Goal: Browse casually

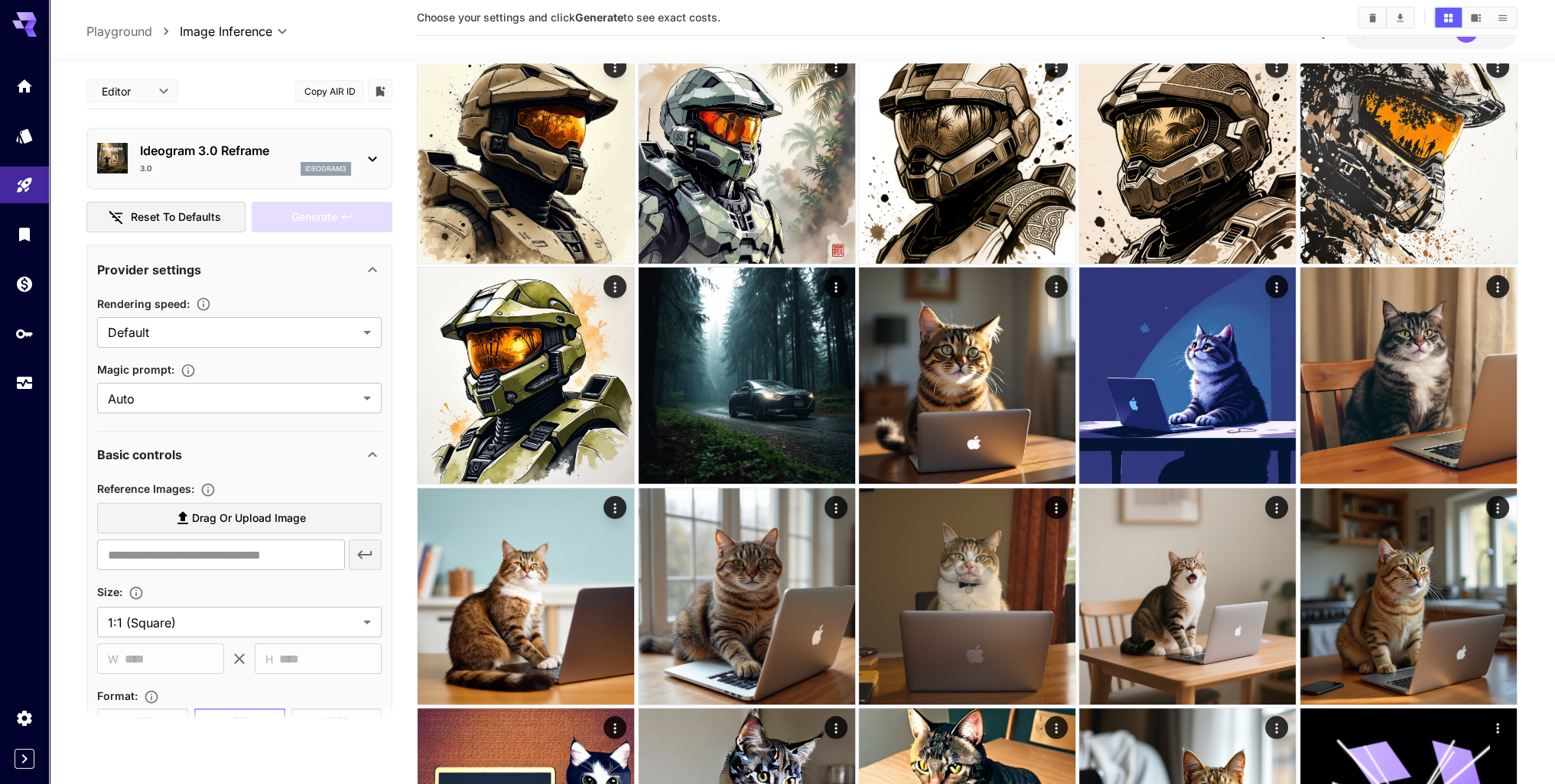
scroll to position [198, 0]
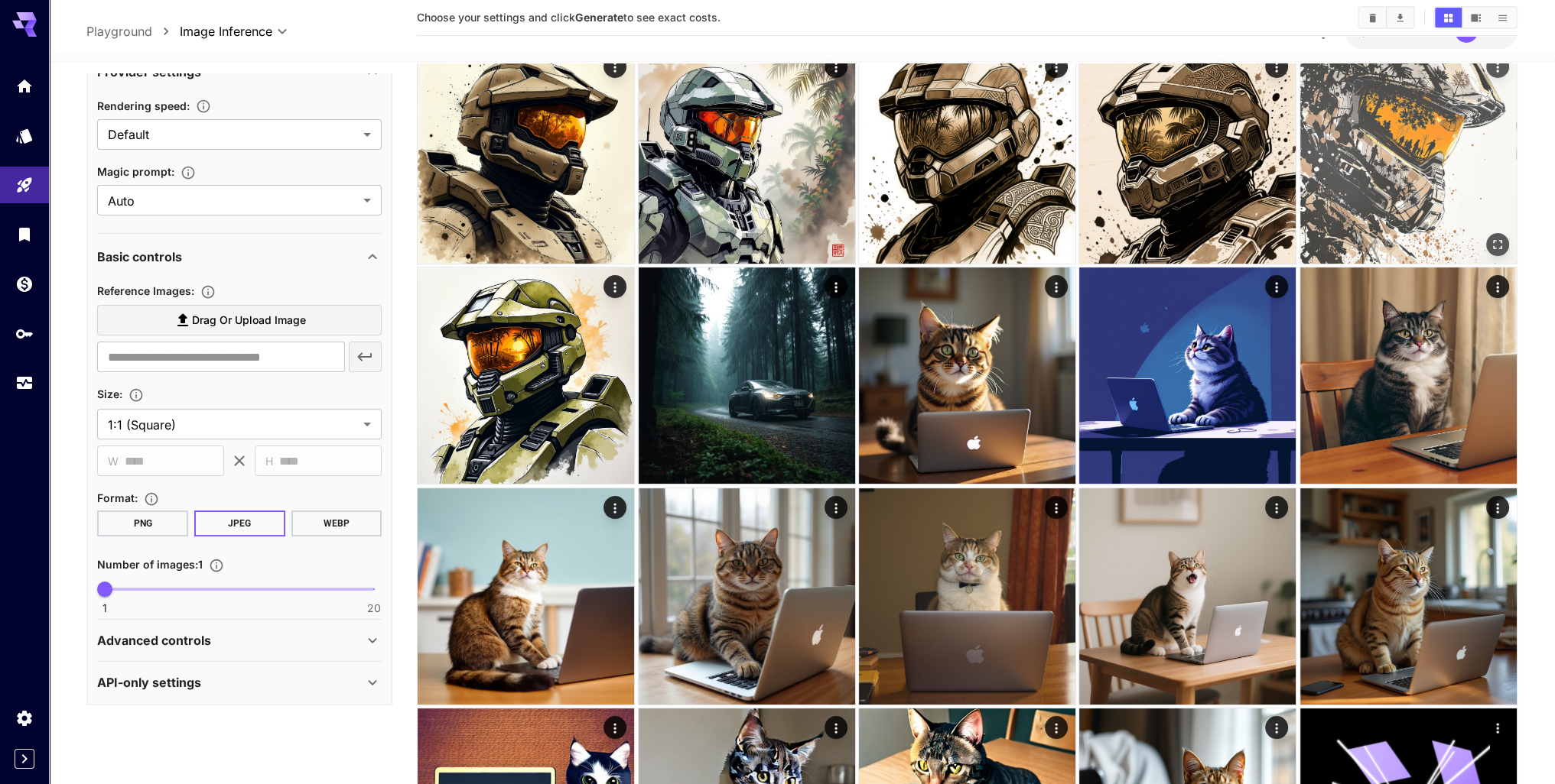
click at [1377, 130] on img at bounding box center [1408, 155] width 216 height 216
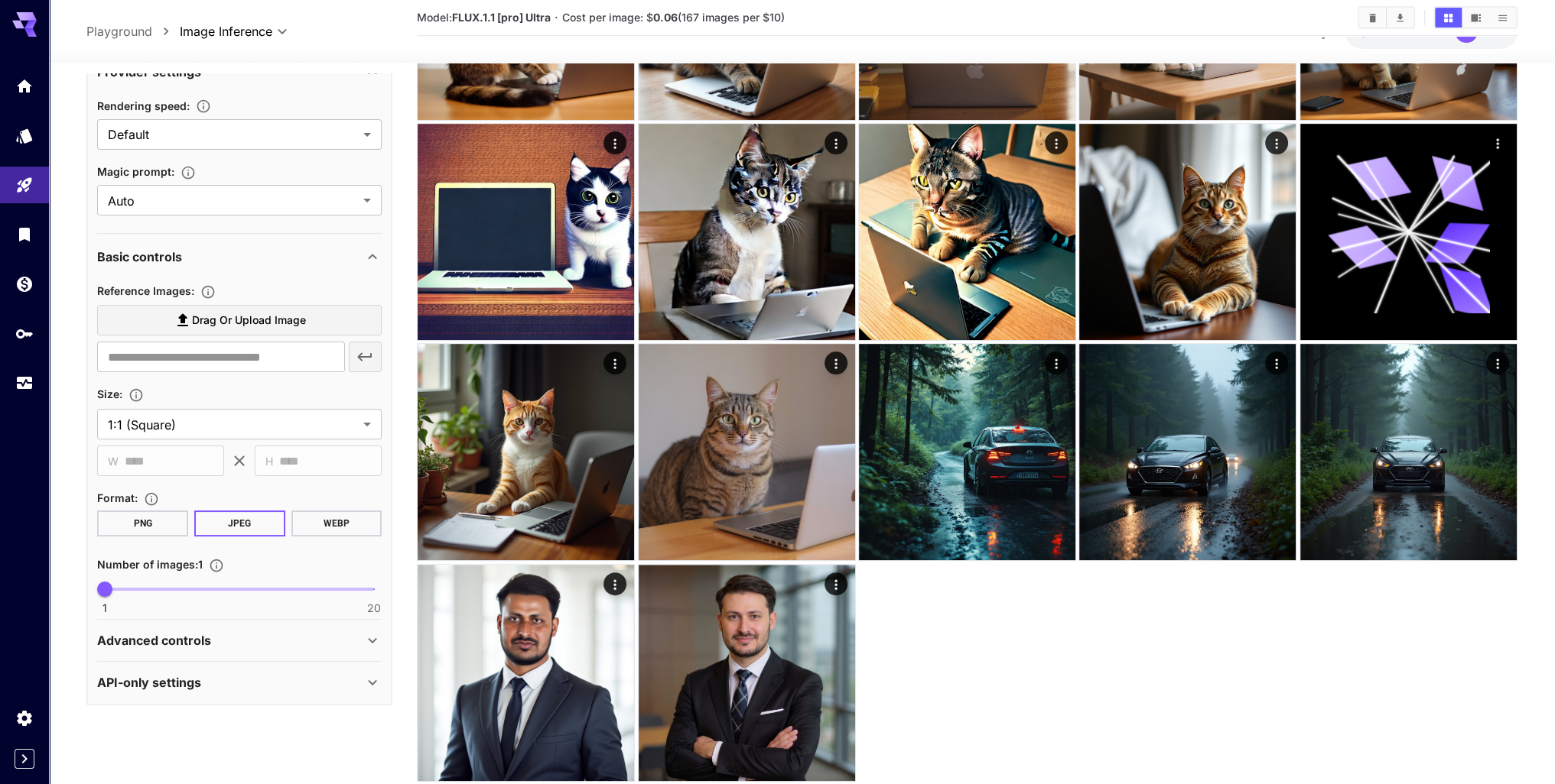
scroll to position [704, 0]
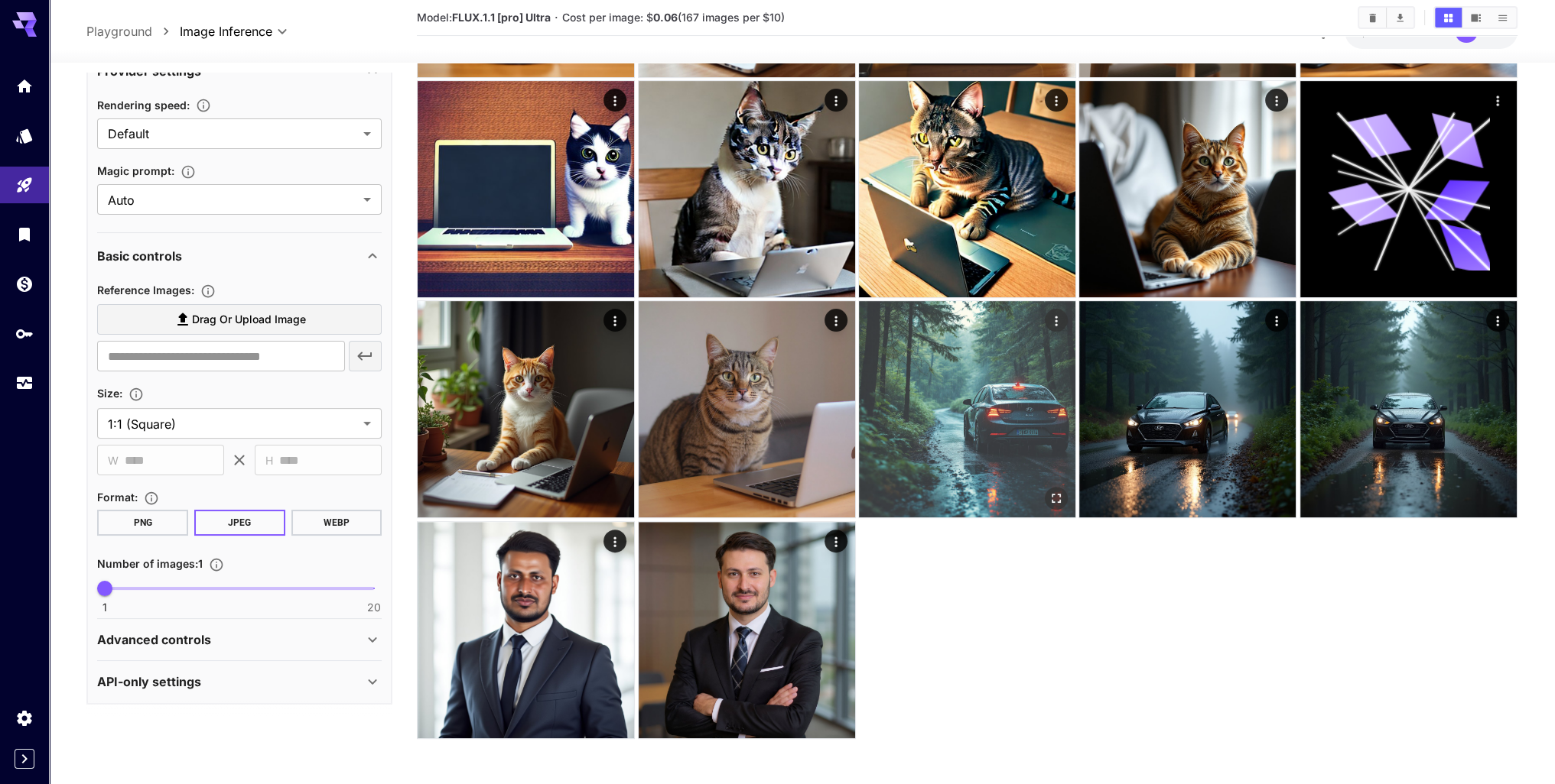
click at [979, 360] on img at bounding box center [967, 409] width 216 height 216
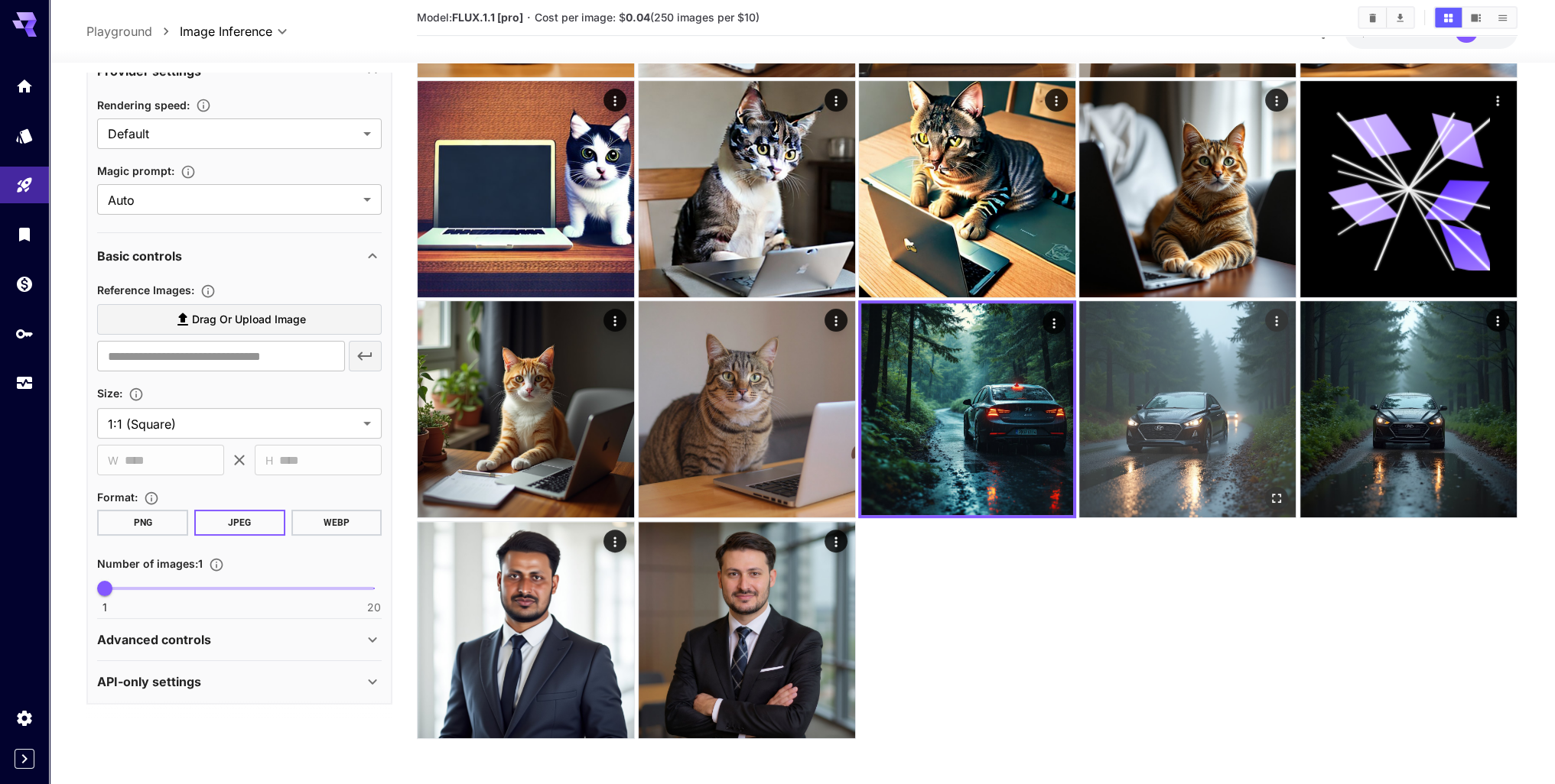
click at [1117, 383] on img at bounding box center [1187, 409] width 216 height 216
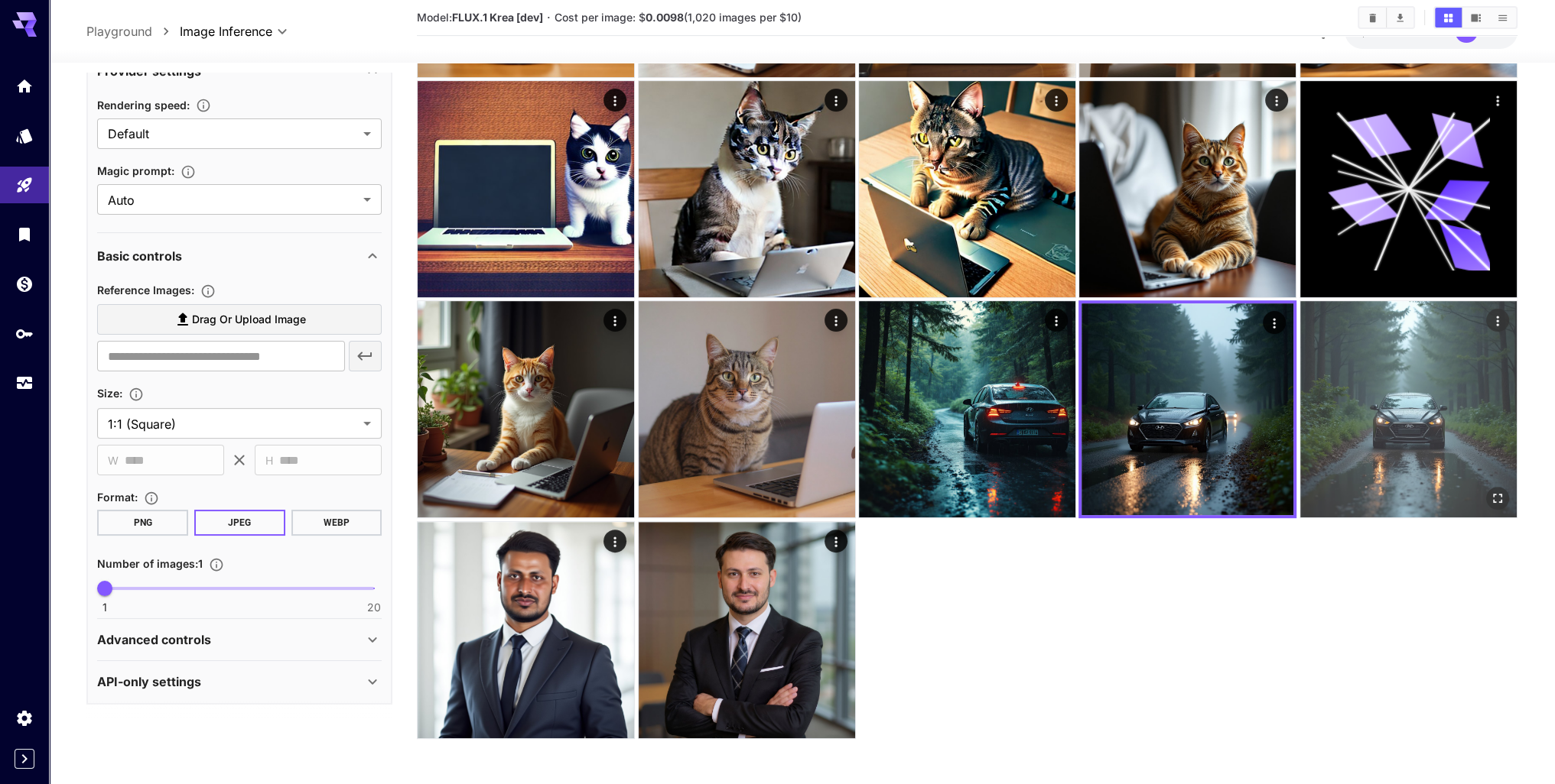
click at [1381, 381] on img at bounding box center [1408, 409] width 216 height 216
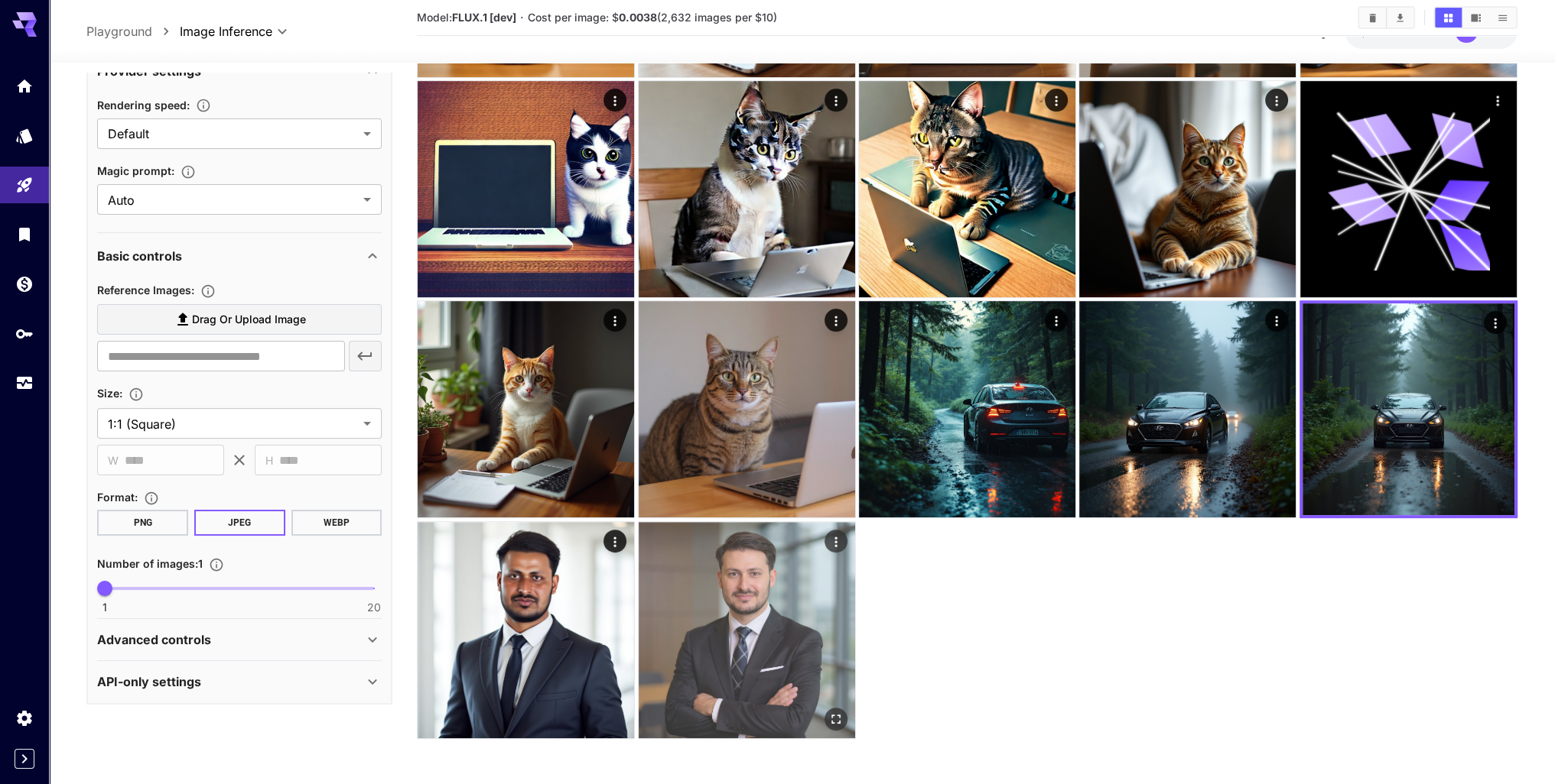
click at [731, 597] on img at bounding box center [746, 630] width 216 height 216
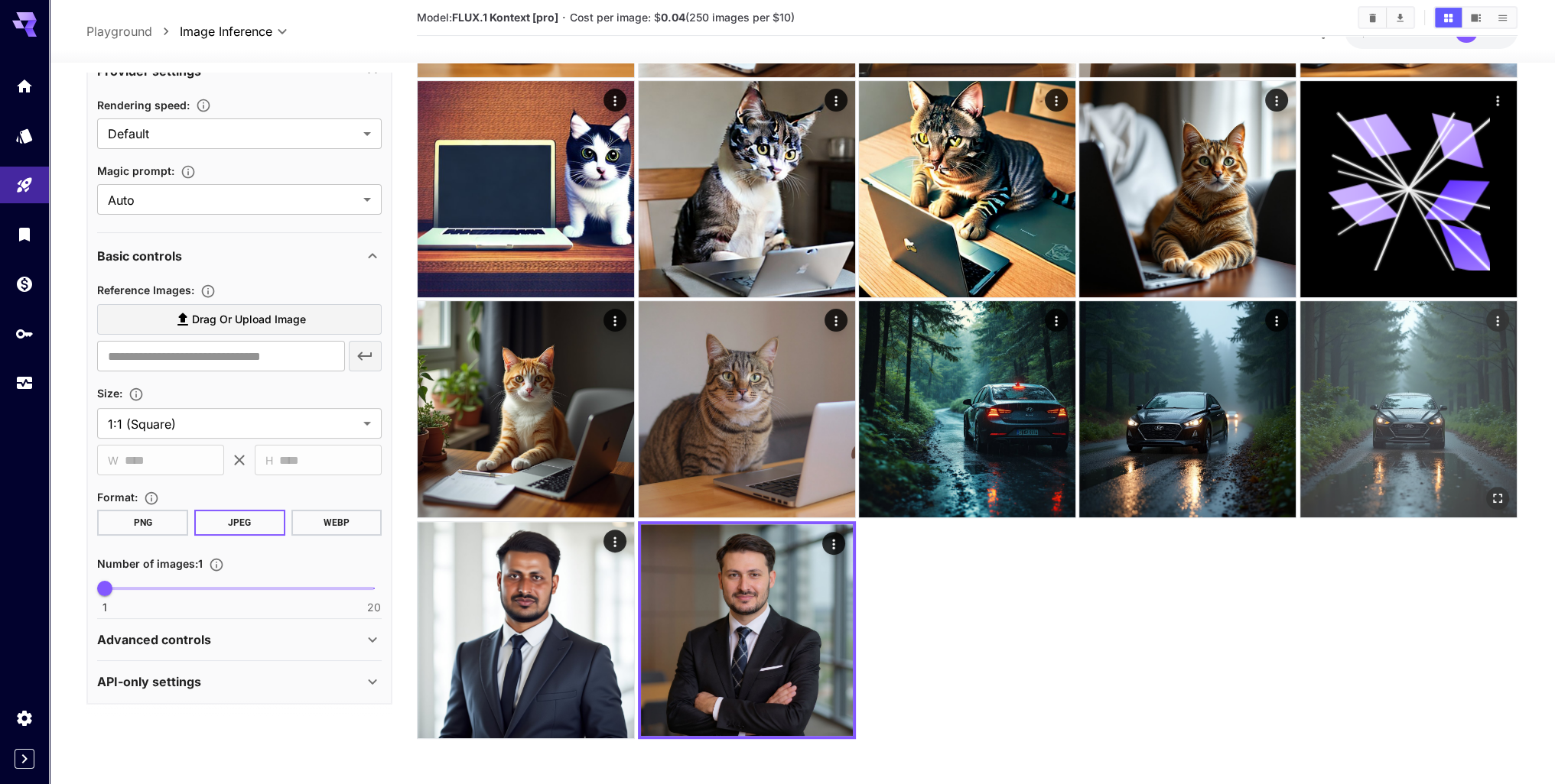
click at [1365, 420] on img at bounding box center [1408, 409] width 216 height 216
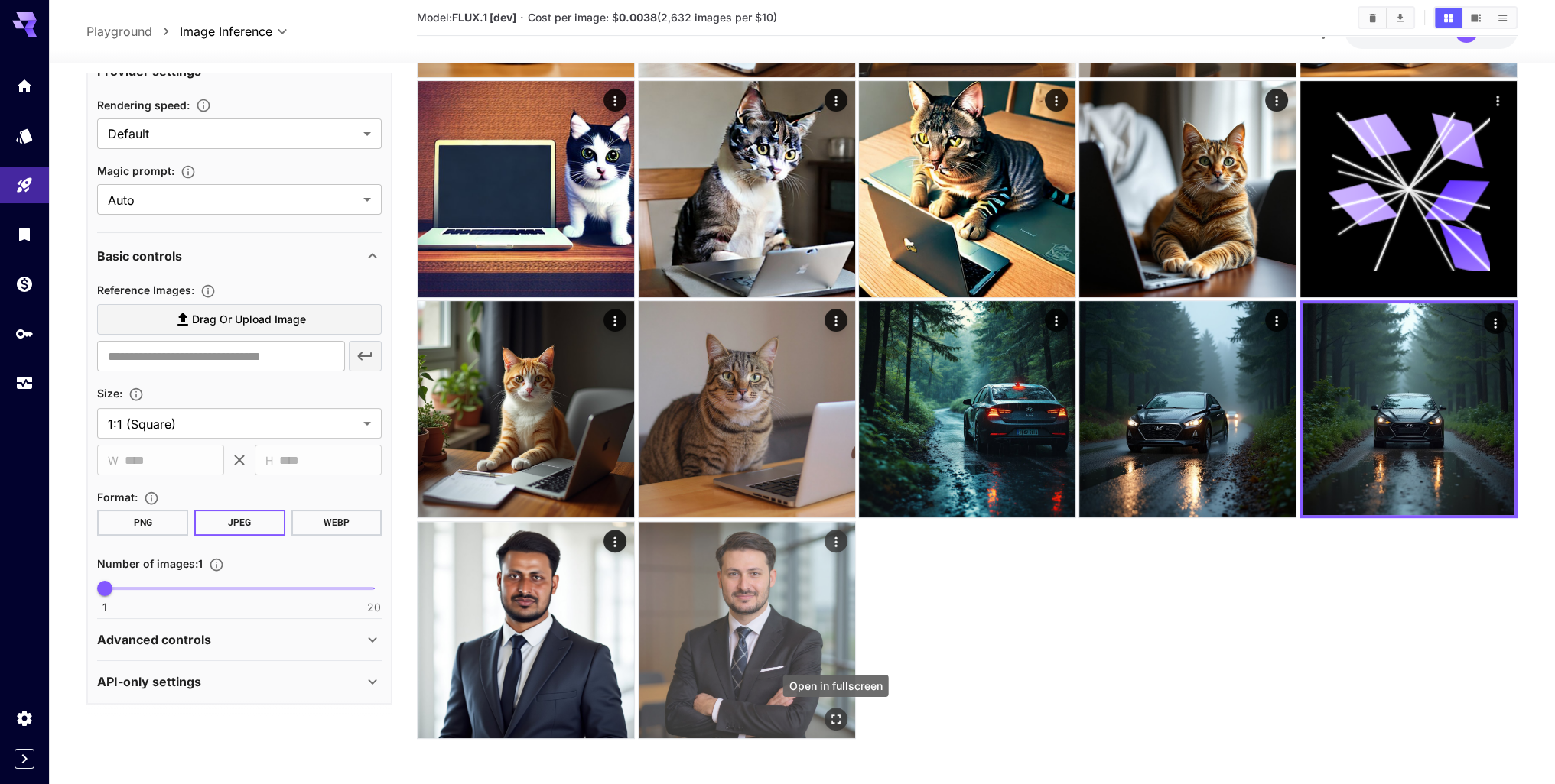
click at [844, 715] on button "Open in fullscreen" at bounding box center [836, 719] width 23 height 23
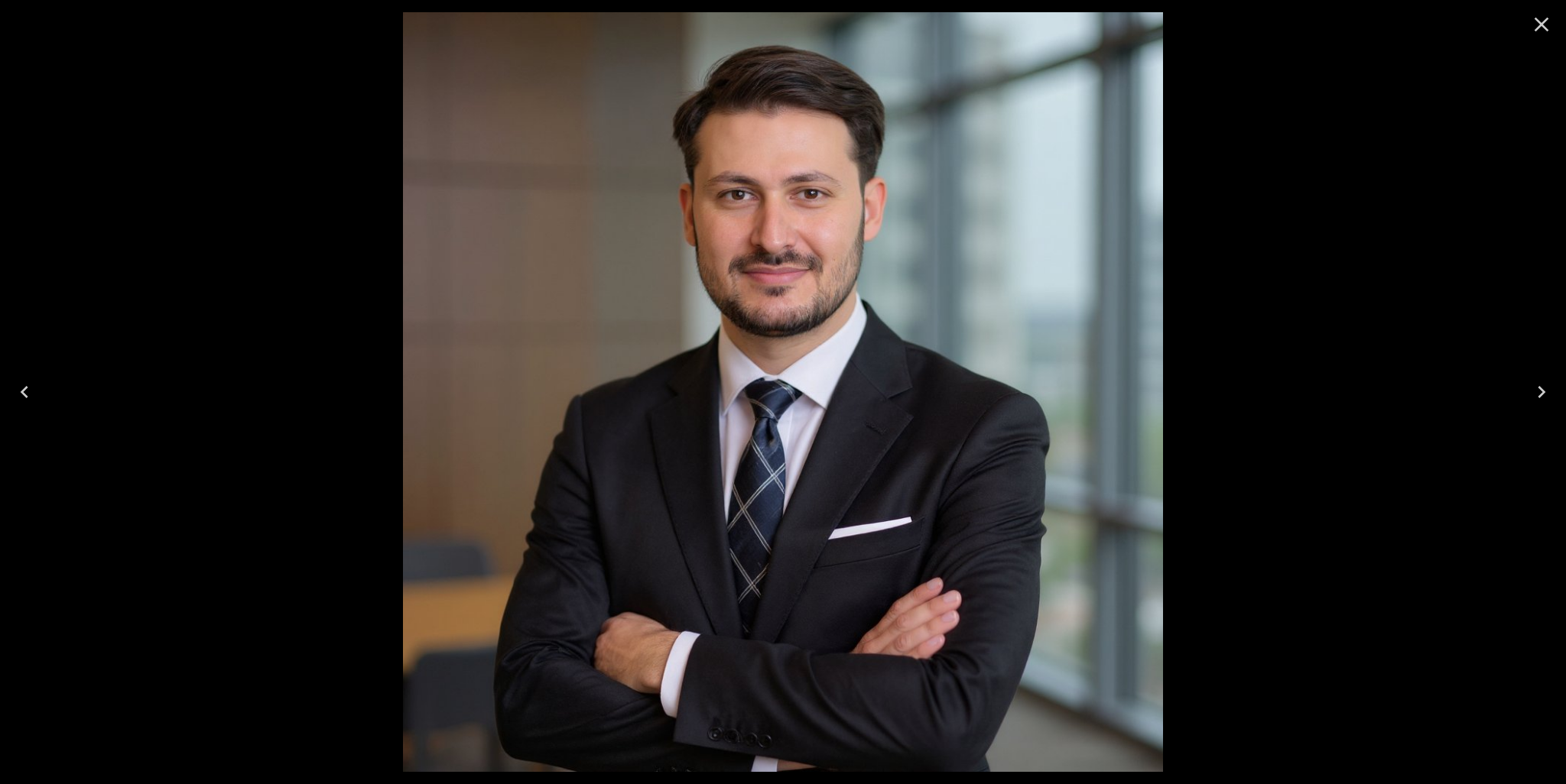
click at [1538, 22] on icon "Close" at bounding box center [1542, 25] width 15 height 15
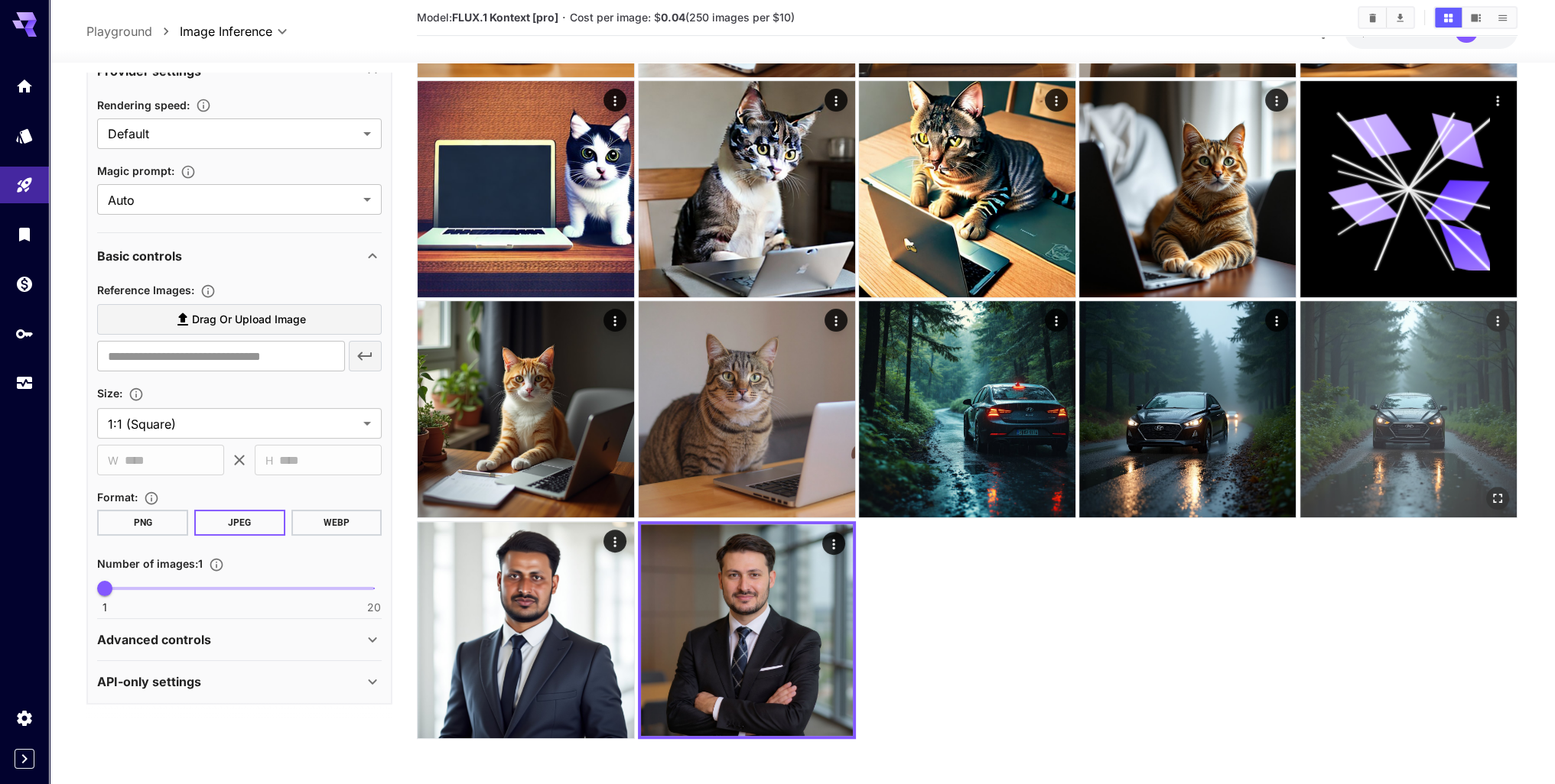
click at [1496, 496] on icon "Open in fullscreen" at bounding box center [1497, 499] width 15 height 15
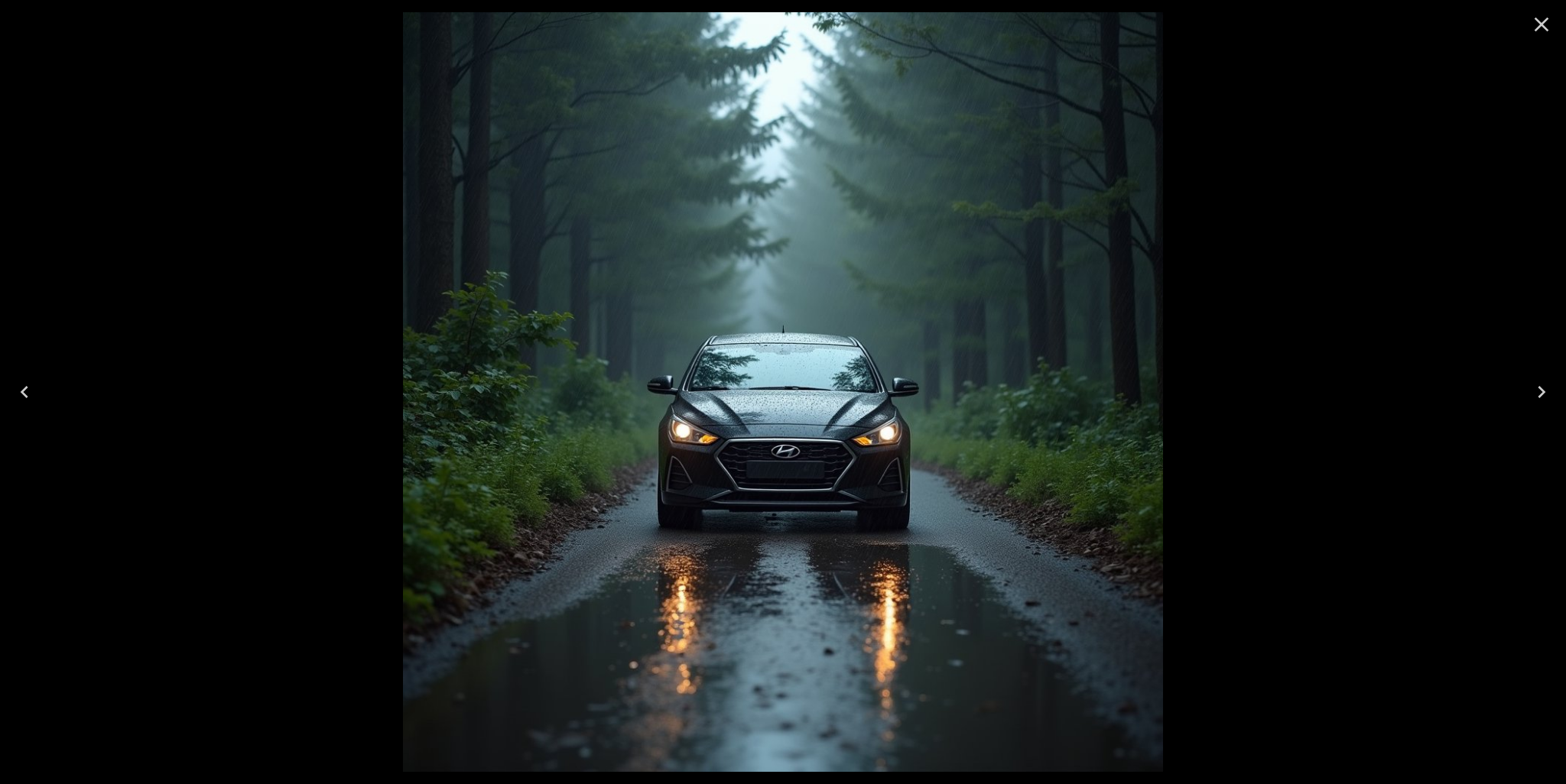
click at [1551, 16] on icon "Close" at bounding box center [1542, 24] width 24 height 24
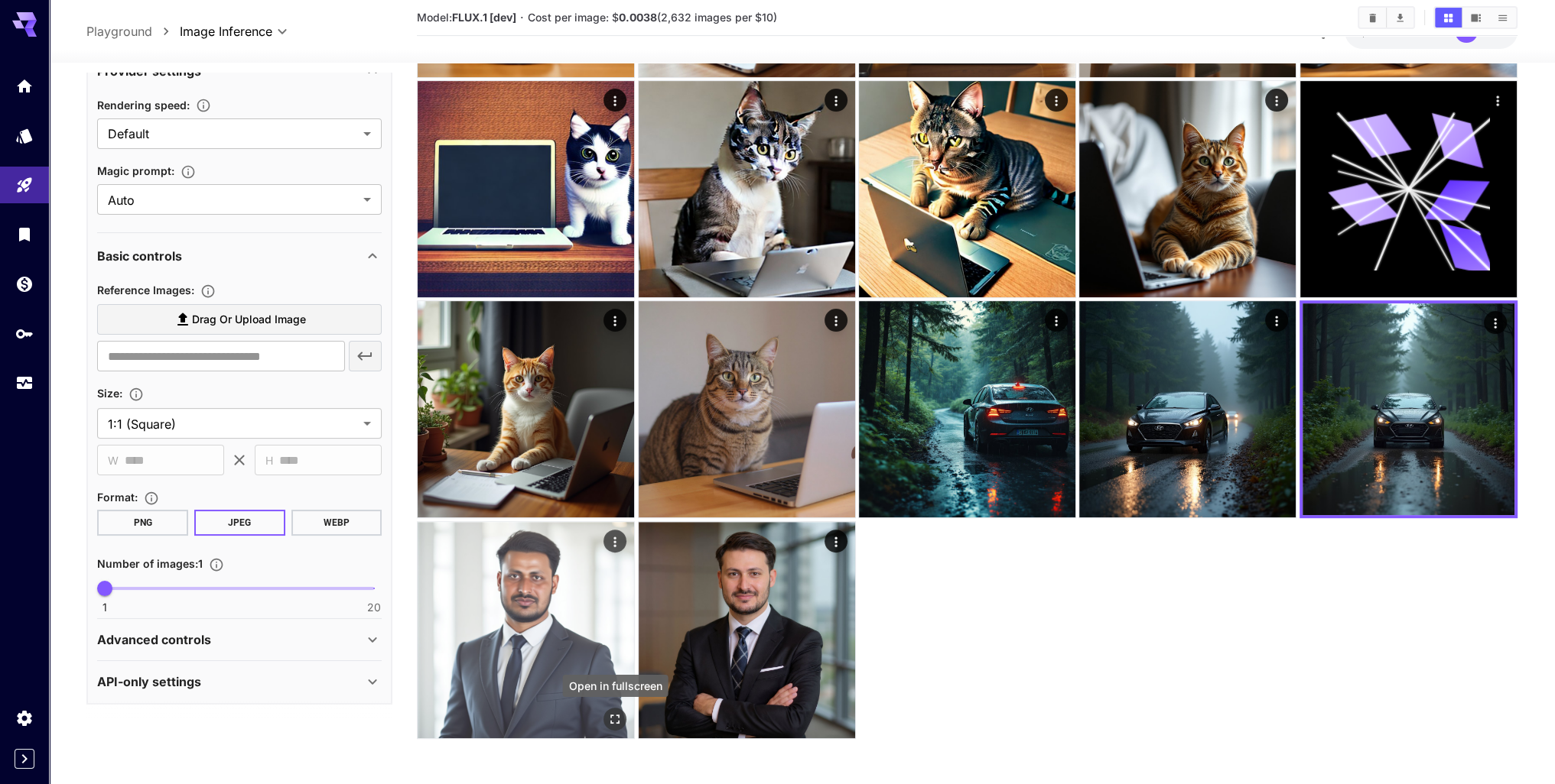
click at [615, 713] on icon "Open in fullscreen" at bounding box center [615, 719] width 15 height 15
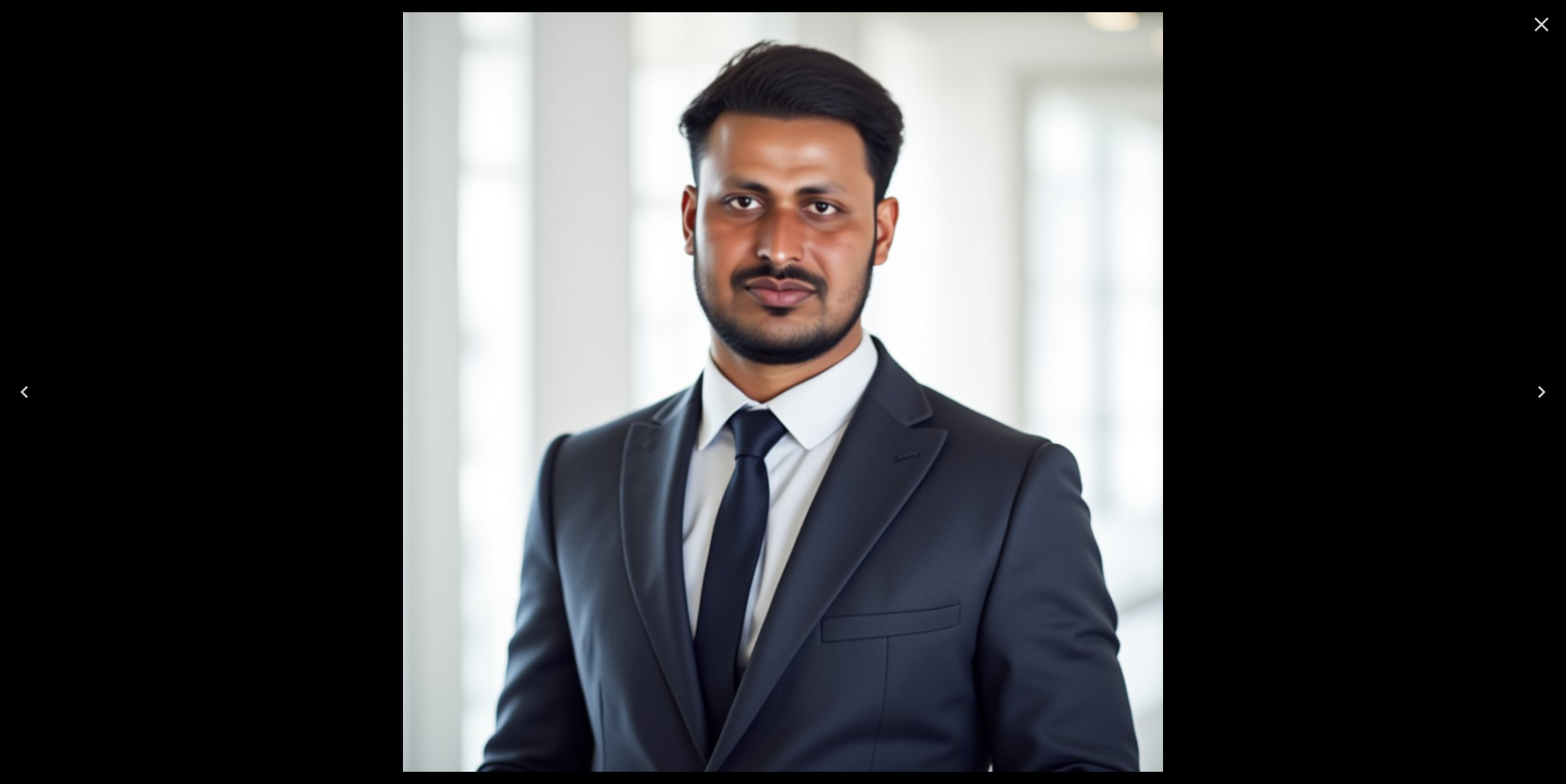
click at [1544, 29] on icon "Close" at bounding box center [1542, 24] width 24 height 24
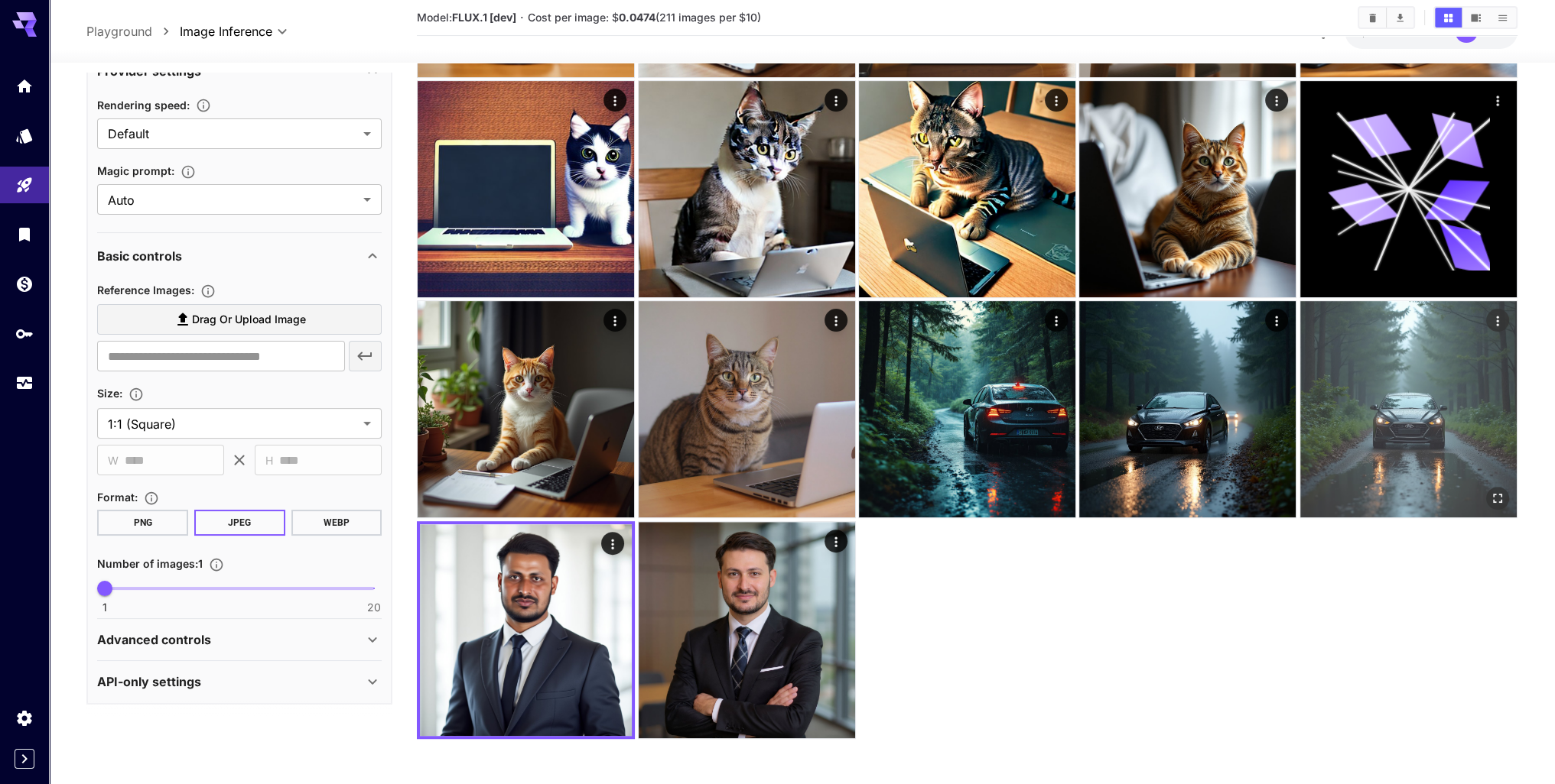
click at [1411, 410] on img at bounding box center [1408, 409] width 216 height 216
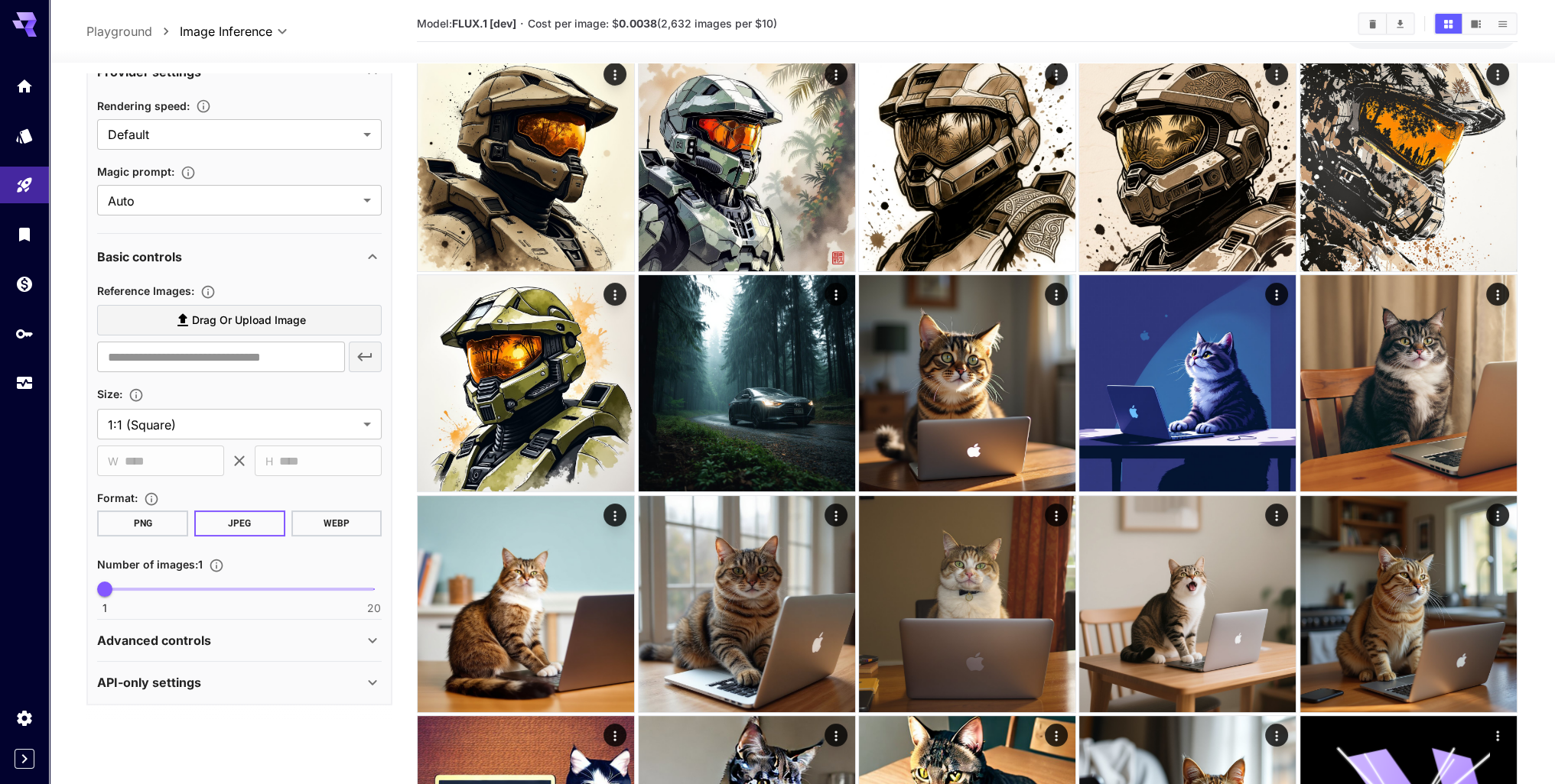
scroll to position [0, 0]
